Goal: Information Seeking & Learning: Learn about a topic

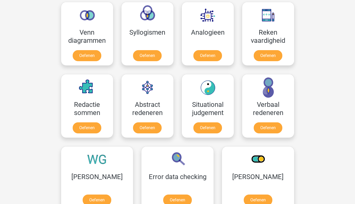
scroll to position [394, 0]
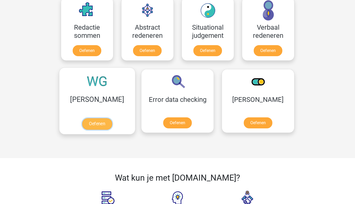
click at [82, 129] on link "Oefenen" at bounding box center [97, 124] width 30 height 12
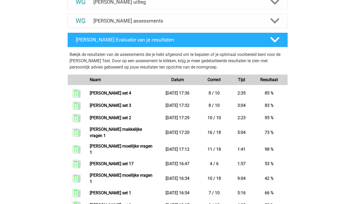
scroll to position [236, 0]
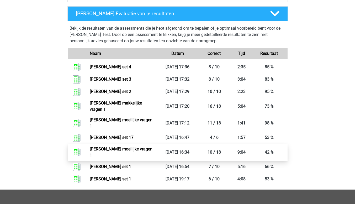
click at [141, 147] on link "[PERSON_NAME] moeilijke vragen 1" at bounding box center [121, 152] width 63 height 11
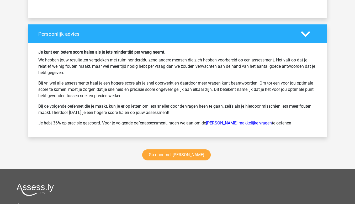
scroll to position [814, 0]
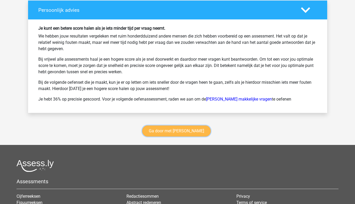
click at [162, 132] on link "Ga door met watson glaser" at bounding box center [176, 131] width 69 height 11
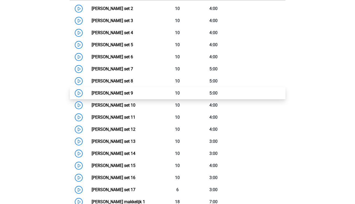
scroll to position [327, 0]
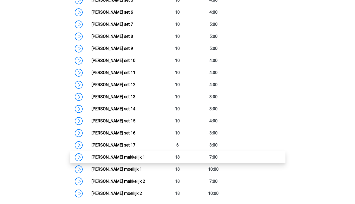
click at [142, 156] on link "Watson Glaser makkelijk 1" at bounding box center [119, 157] width 54 height 5
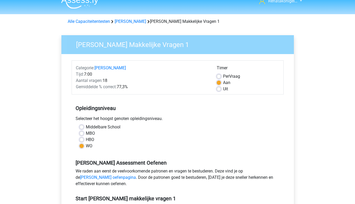
scroll to position [26, 0]
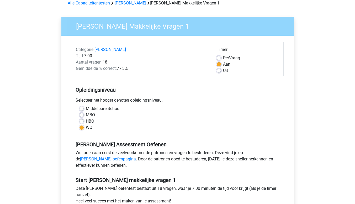
click at [218, 68] on div "Uit" at bounding box center [248, 71] width 63 height 6
click at [221, 70] on div "Uit" at bounding box center [248, 71] width 63 height 6
click at [223, 72] on label "Uit" at bounding box center [225, 71] width 5 height 6
click at [217, 72] on input "Uit" at bounding box center [219, 70] width 4 height 5
radio input "true"
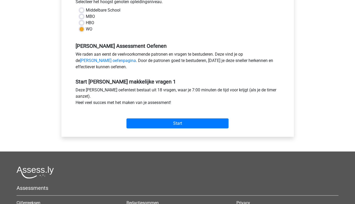
scroll to position [158, 0]
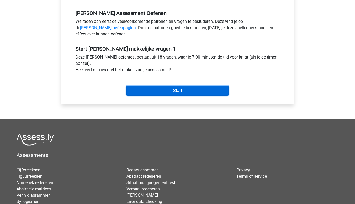
click at [186, 90] on input "Start" at bounding box center [178, 91] width 102 height 10
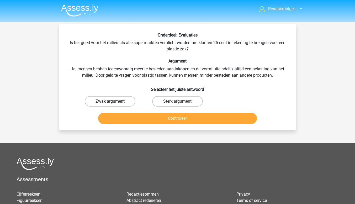
click at [118, 98] on label "Zwak argument" at bounding box center [110, 101] width 51 height 11
click at [113, 101] on input "Zwak argument" at bounding box center [111, 102] width 3 height 3
radio input "true"
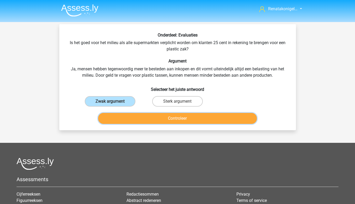
click at [137, 117] on button "Controleer" at bounding box center [177, 118] width 159 height 11
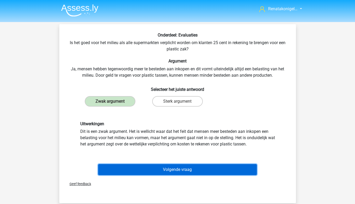
click at [218, 167] on button "Volgende vraag" at bounding box center [177, 169] width 159 height 11
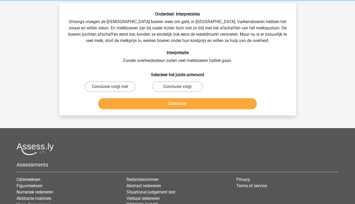
scroll to position [24, 0]
